Goal: Task Accomplishment & Management: Complete application form

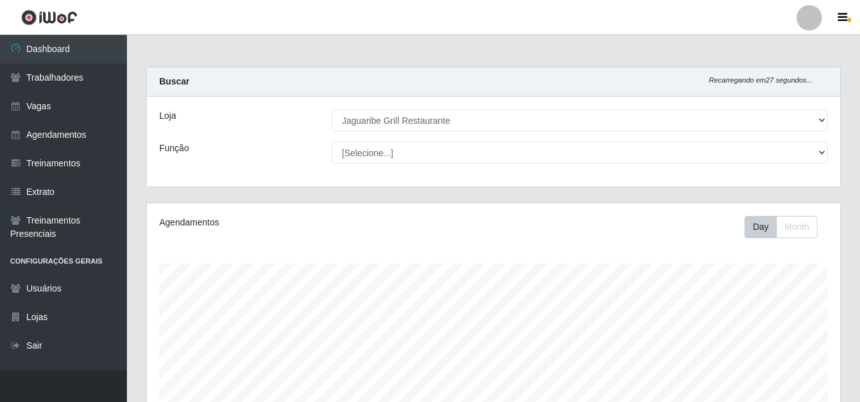
select select "311"
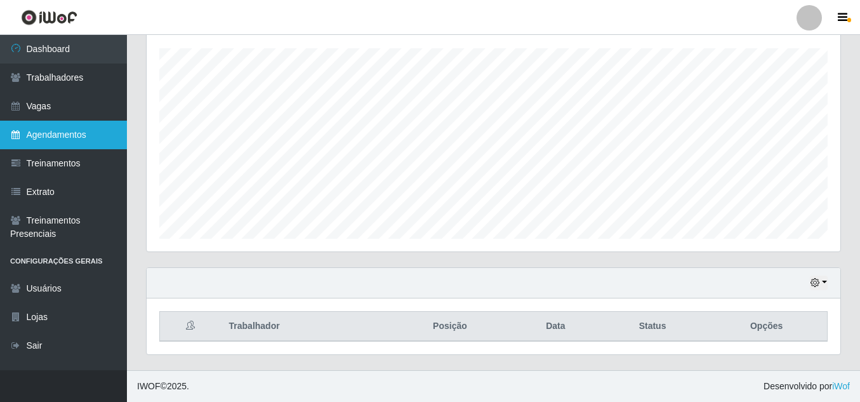
scroll to position [263, 693]
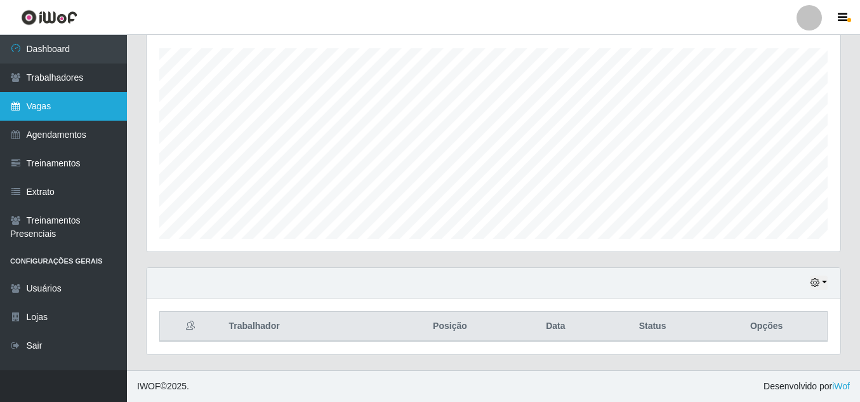
click at [46, 107] on link "Vagas" at bounding box center [63, 106] width 127 height 29
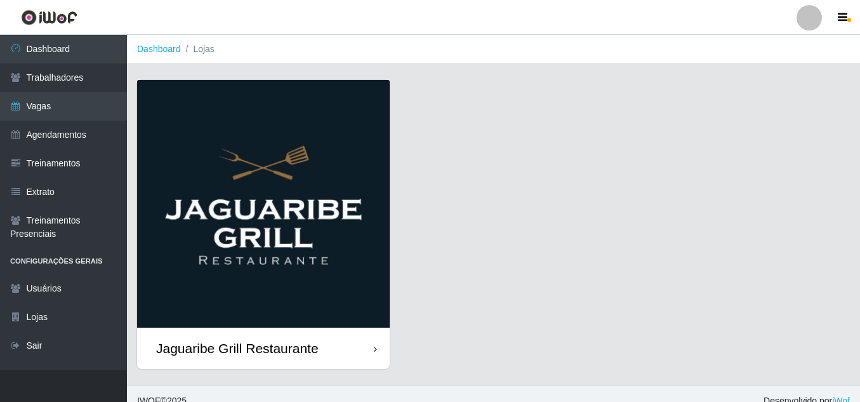
click at [351, 336] on div "Jaguaribe Grill Restaurante" at bounding box center [263, 347] width 253 height 41
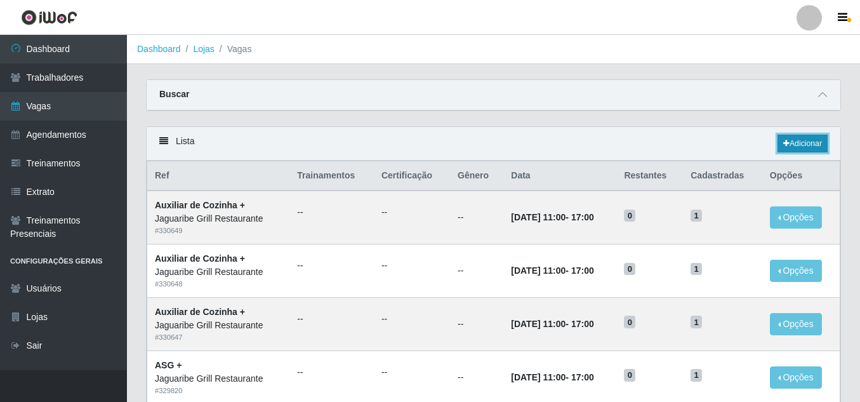
click at [800, 147] on link "Adicionar" at bounding box center [802, 143] width 50 height 18
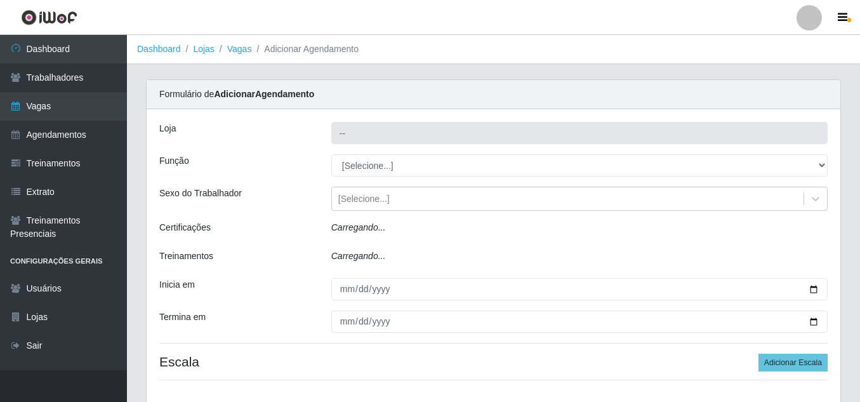
type input "Jaguaribe Grill Restaurante"
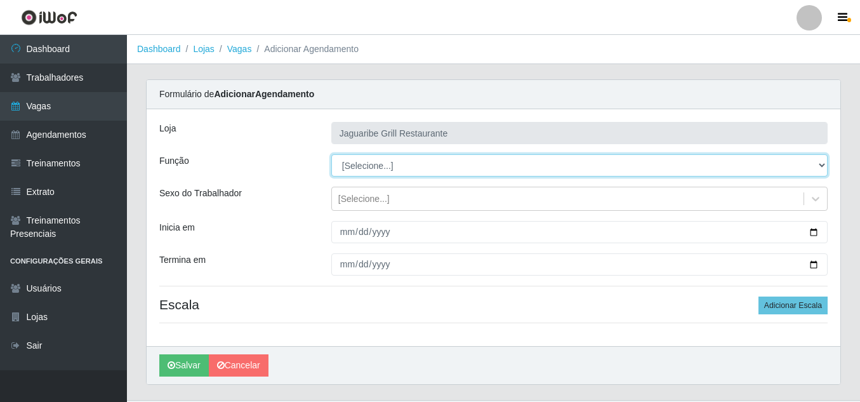
click at [565, 164] on select "[Selecione...] ASG ASG + ASG ++ Auxiliar de Cozinha Auxiliar de Cozinha + Auxil…" at bounding box center [579, 165] width 496 height 22
select select "94"
click at [331, 154] on select "[Selecione...] ASG ASG + ASG ++ Auxiliar de Cozinha Auxiliar de Cozinha + Auxil…" at bounding box center [579, 165] width 496 height 22
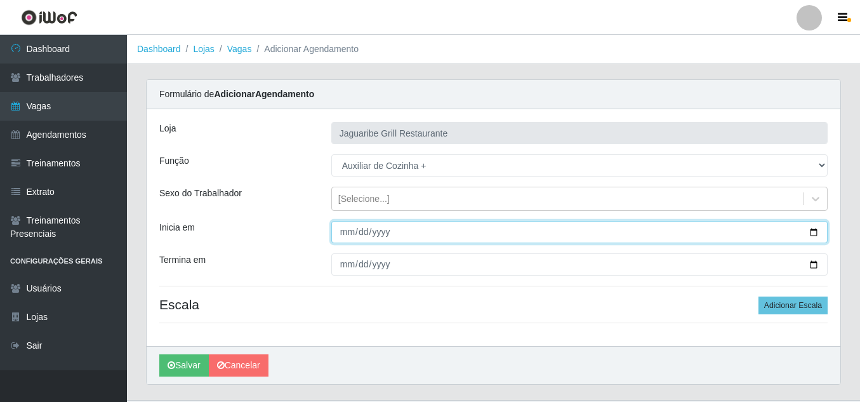
click at [818, 230] on input "Inicia em" at bounding box center [579, 232] width 496 height 22
type input "[DATE]"
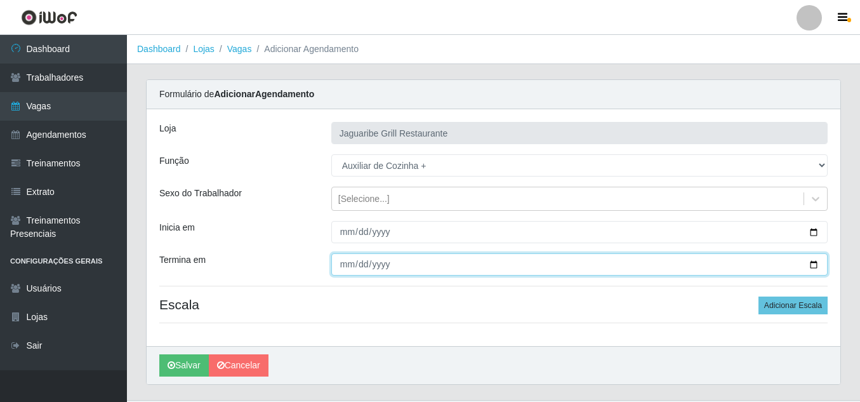
click at [811, 266] on input "Termina em" at bounding box center [579, 264] width 496 height 22
type input "[DATE]"
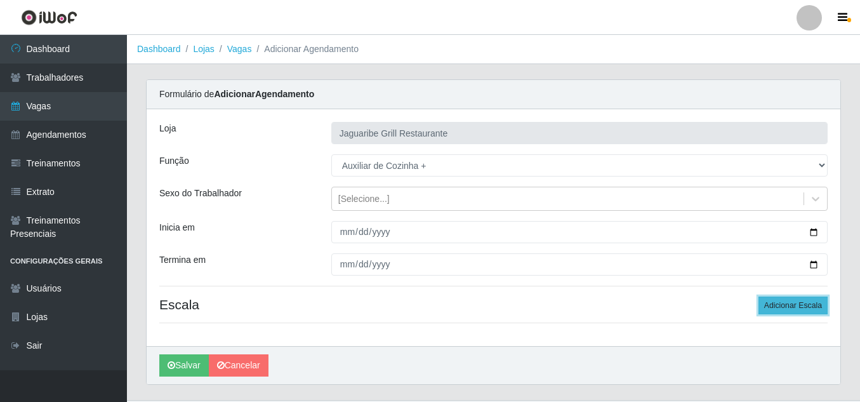
click at [773, 304] on button "Adicionar Escala" at bounding box center [792, 305] width 69 height 18
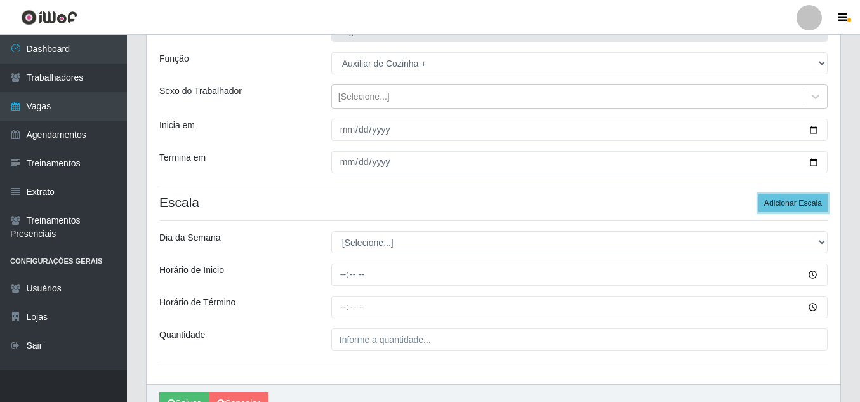
scroll to position [106, 0]
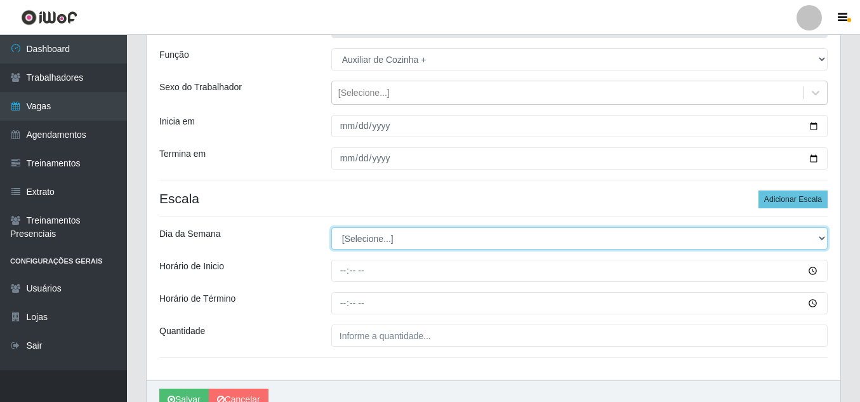
click at [471, 242] on select "[Selecione...] Segunda Terça Quarta Quinta Sexta Sábado Domingo" at bounding box center [579, 238] width 496 height 22
select select "1"
click at [331, 227] on select "[Selecione...] Segunda Terça Quarta Quinta Sexta Sábado Domingo" at bounding box center [579, 238] width 496 height 22
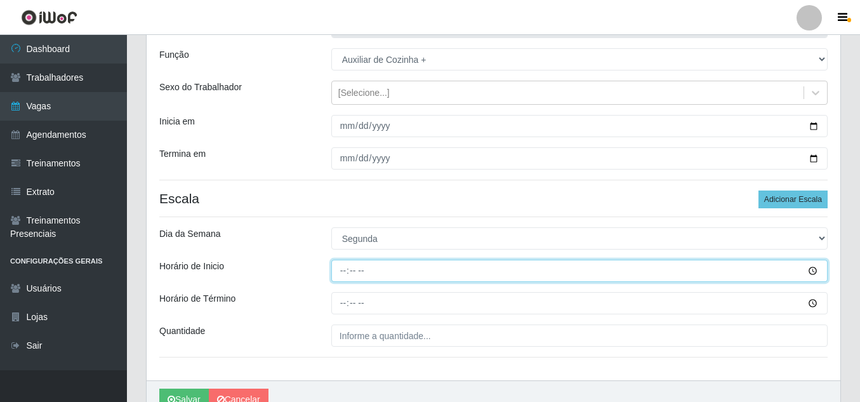
click at [341, 268] on input "Horário de Inicio" at bounding box center [579, 270] width 496 height 22
type input "11:00"
click at [159, 388] on button "Salvar" at bounding box center [183, 399] width 49 height 22
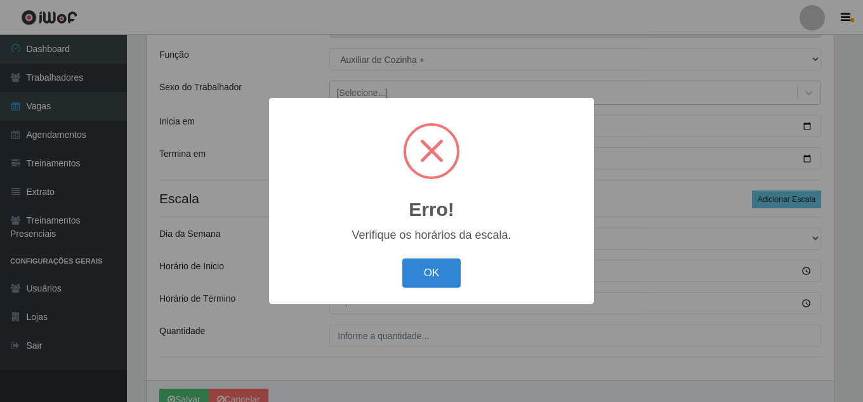
click at [402, 258] on button "OK" at bounding box center [431, 273] width 59 height 30
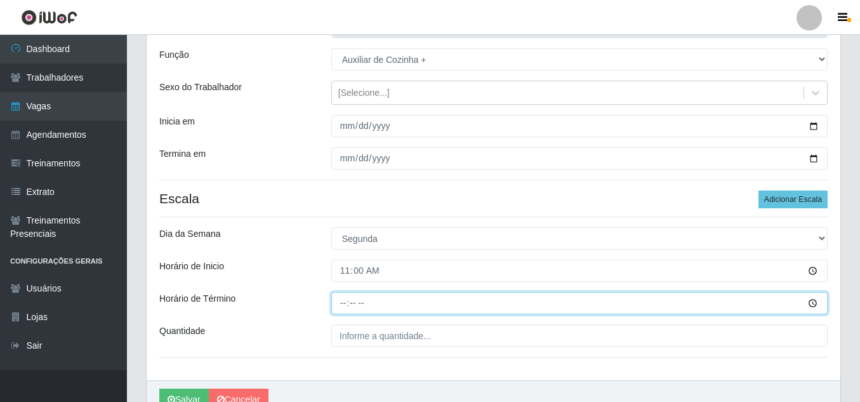
click at [342, 305] on input "Horário de Término" at bounding box center [579, 303] width 496 height 22
type input "17:00"
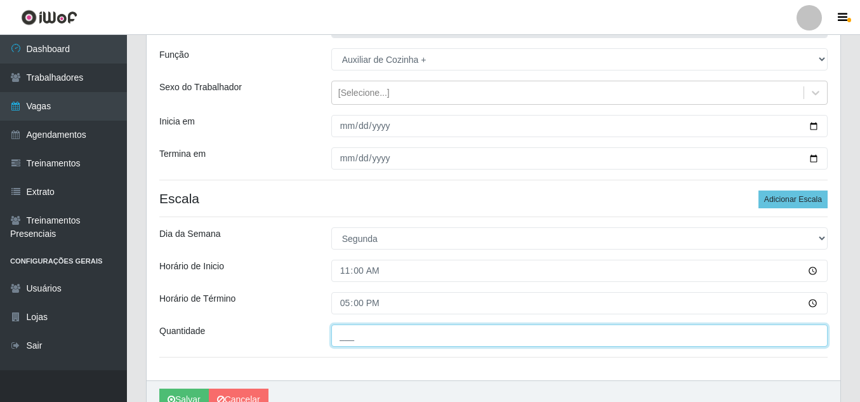
click at [342, 327] on input "___" at bounding box center [579, 335] width 496 height 22
type input "1__"
click at [159, 388] on button "Salvar" at bounding box center [183, 399] width 49 height 22
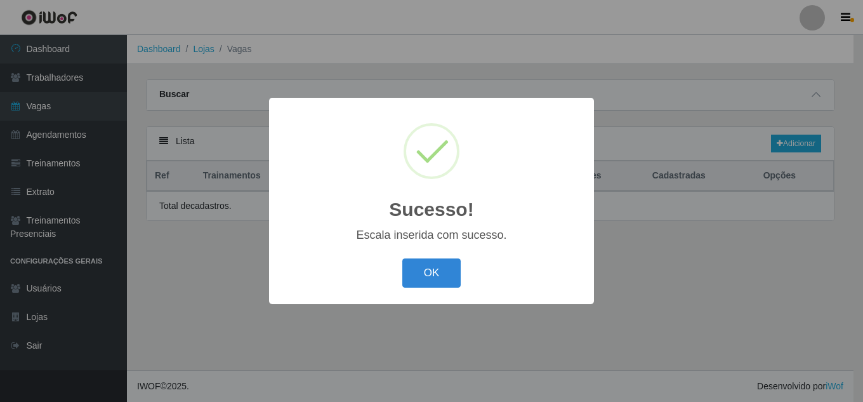
click at [402, 258] on button "OK" at bounding box center [431, 273] width 59 height 30
